Goal: Entertainment & Leisure: Consume media (video, audio)

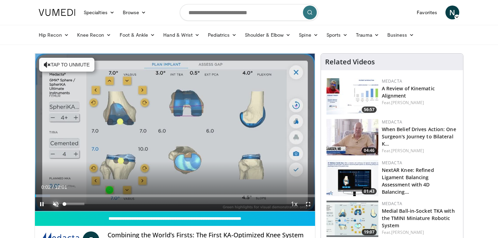
click at [60, 204] on span "Video Player" at bounding box center [56, 204] width 14 height 14
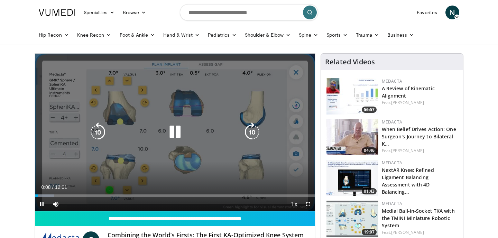
click at [175, 133] on icon "Video Player" at bounding box center [174, 131] width 19 height 19
